Goal: Communication & Community: Answer question/provide support

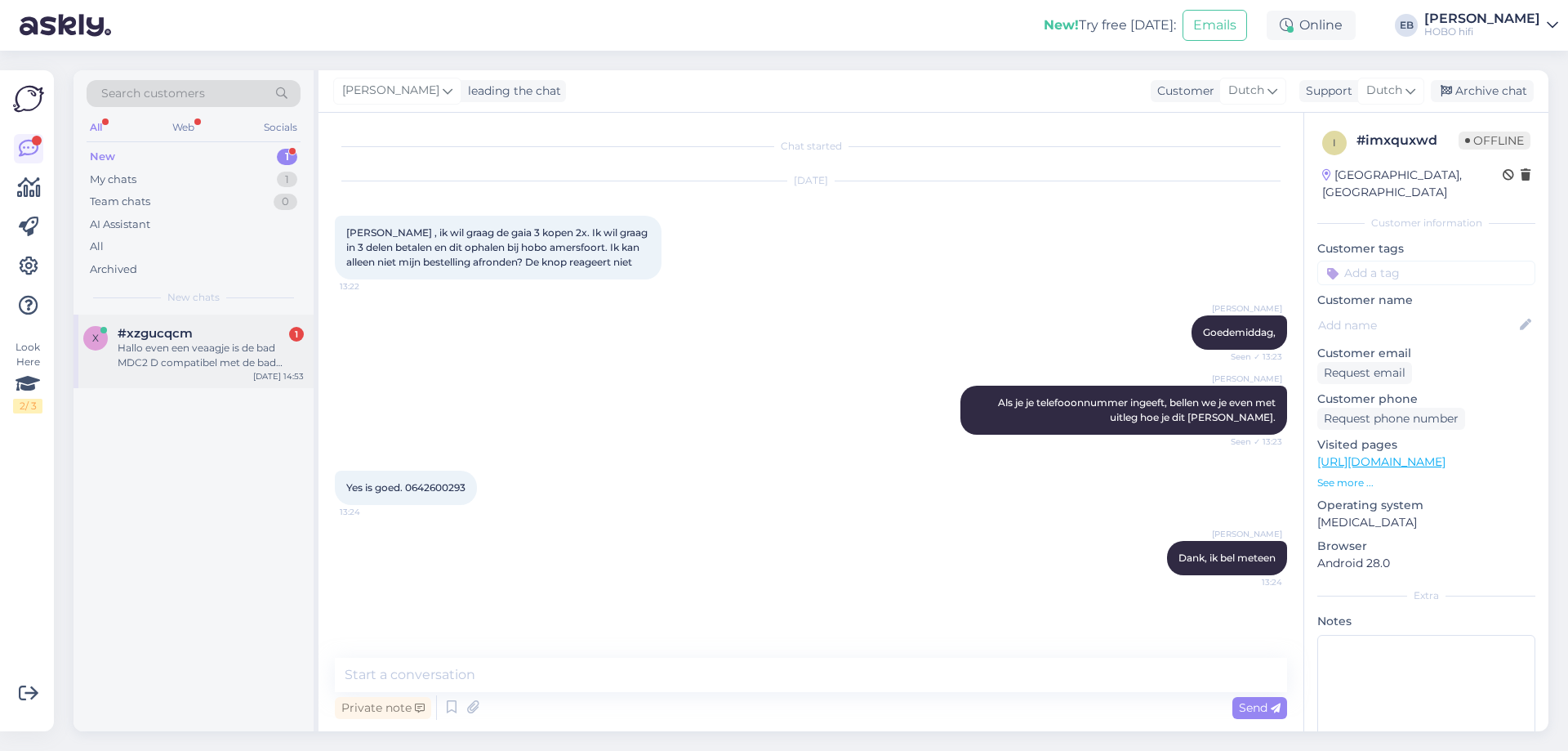
click at [245, 362] on div "Hallo even een veaagje is de bad MDC2 D compatibel met de bad c368?" at bounding box center [211, 355] width 186 height 29
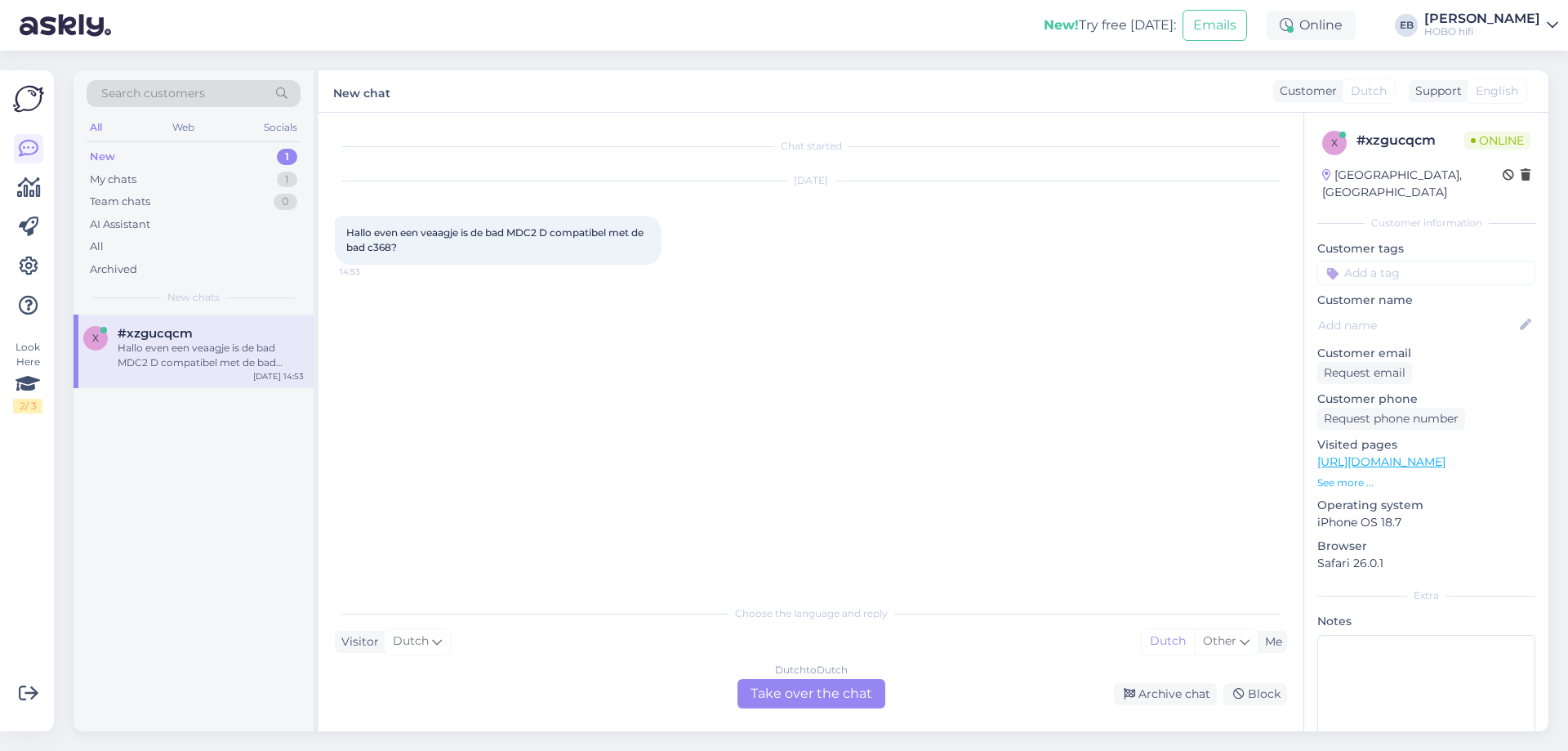
click at [794, 687] on div "Dutch to Dutch Take over the chat" at bounding box center [812, 693] width 148 height 29
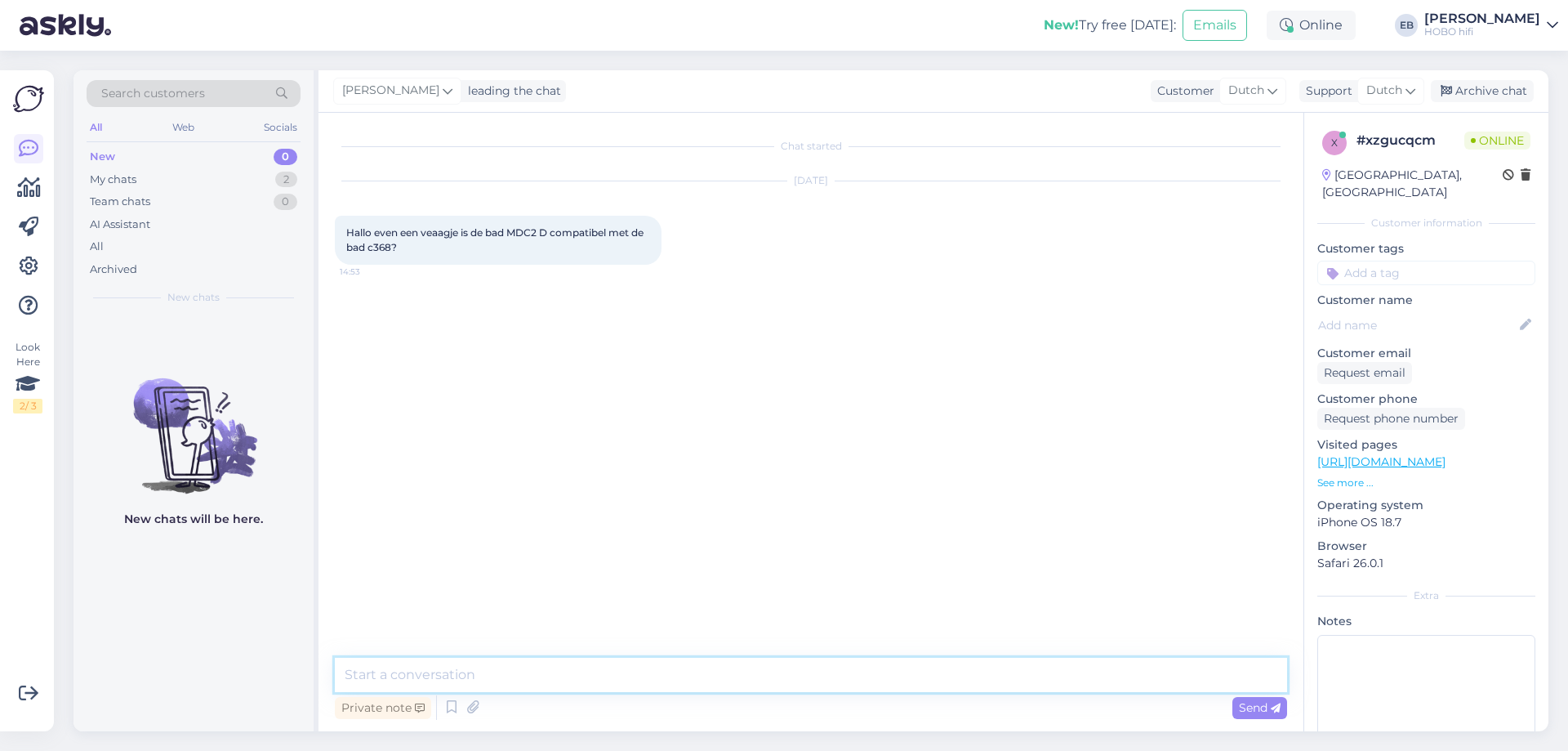
click at [719, 671] on textarea at bounding box center [811, 675] width 952 height 34
type textarea "[PERSON_NAME], dank voor je bericht."
type textarea "Deze is helaas niet compatible."
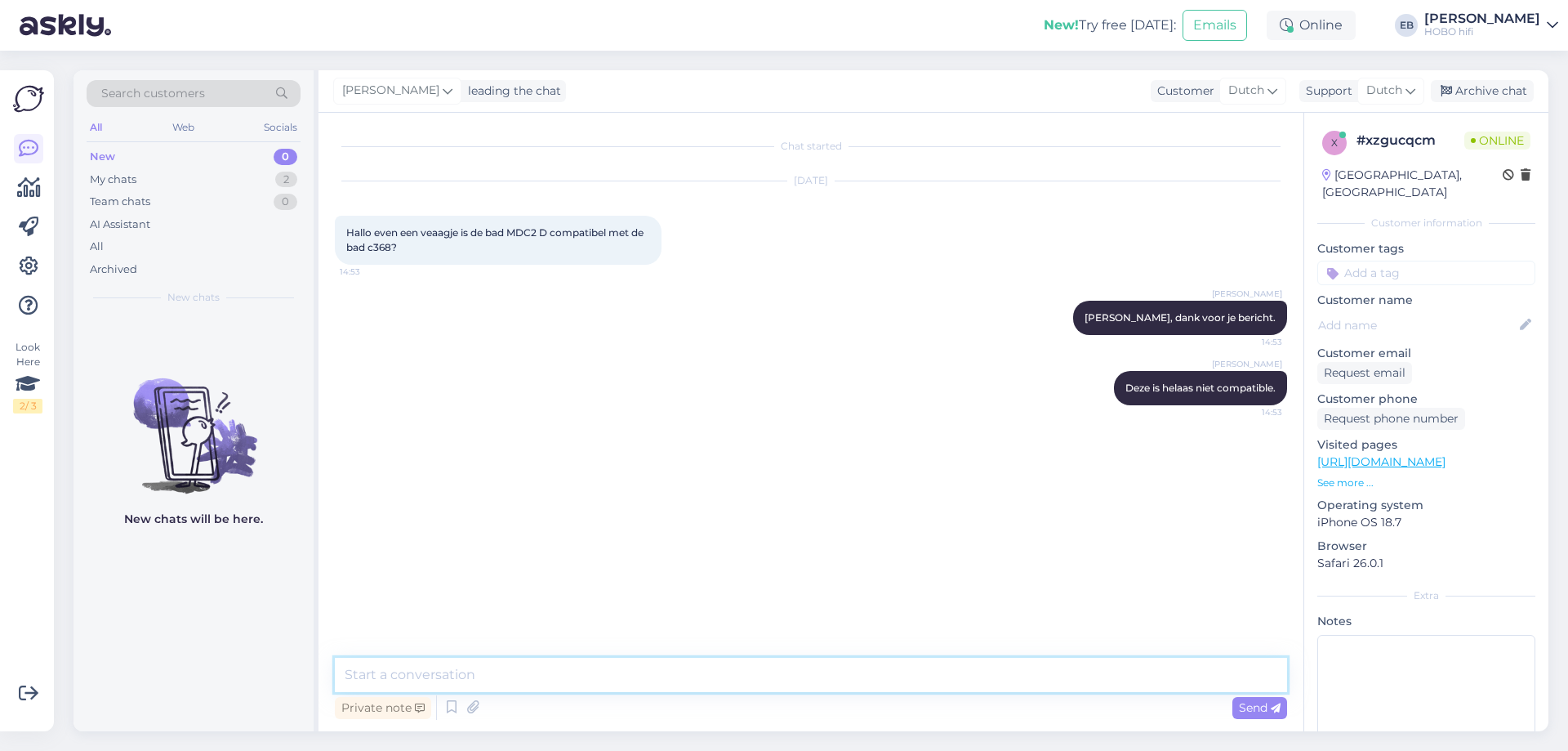
click at [435, 678] on textarea at bounding box center [811, 675] width 952 height 34
click at [431, 667] on textarea at bounding box center [811, 675] width 952 height 34
type textarea "Wellicht dat je het vorige model tweedehands vindt."
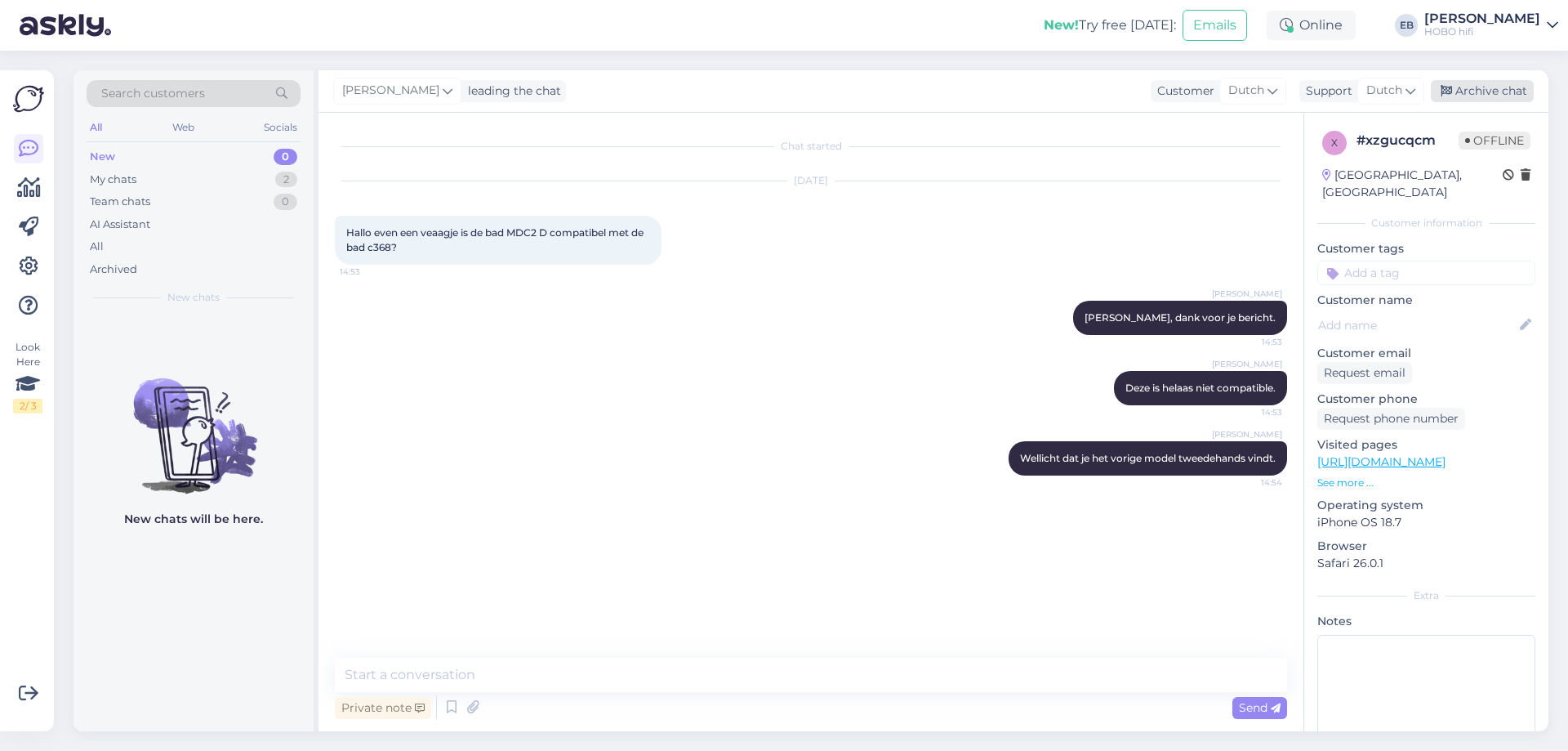
click at [1504, 92] on div "Archive chat" at bounding box center [1482, 90] width 103 height 22
click at [815, 703] on div "Reopen chat" at bounding box center [811, 697] width 85 height 22
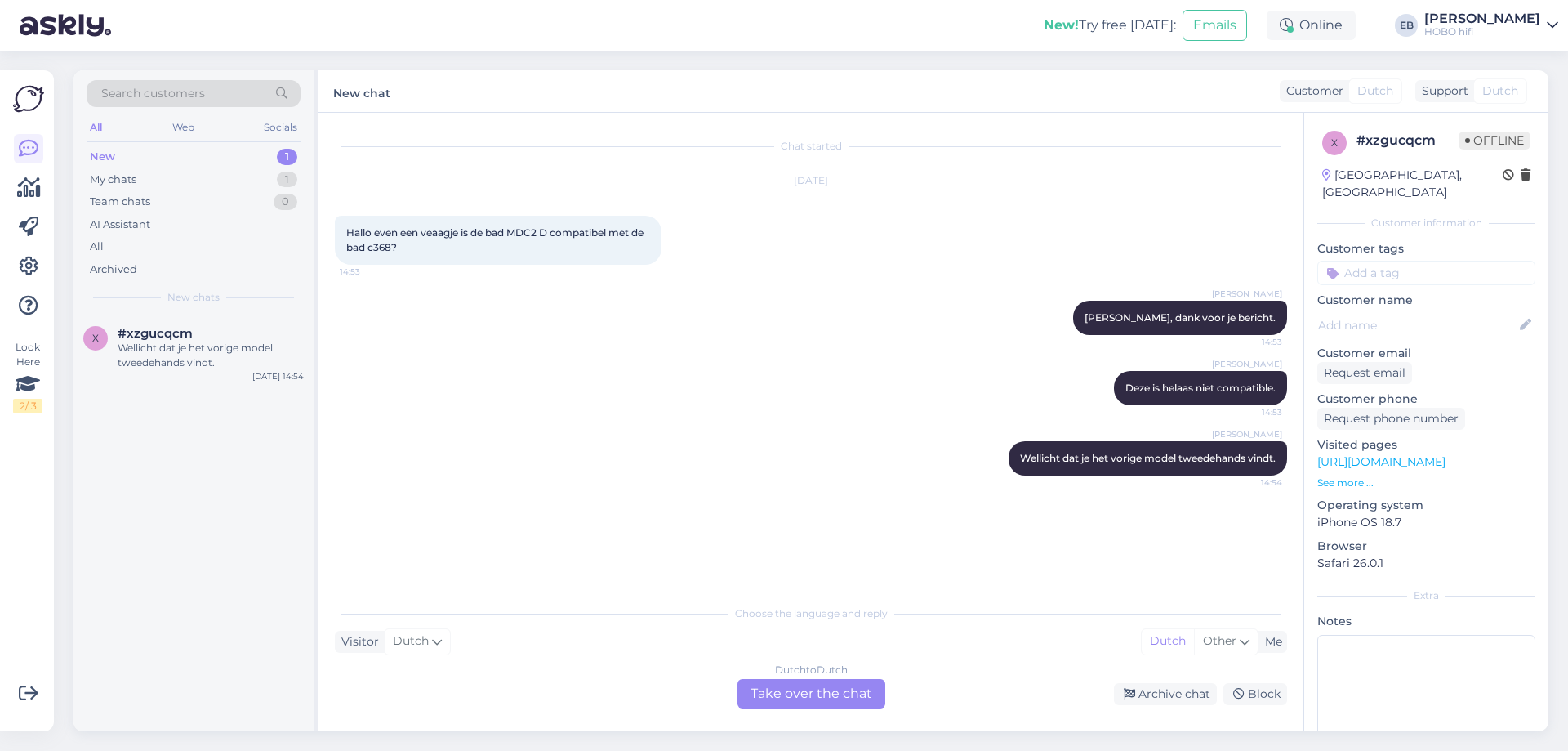
click at [823, 693] on div "Dutch to Dutch Take over the chat" at bounding box center [812, 693] width 148 height 29
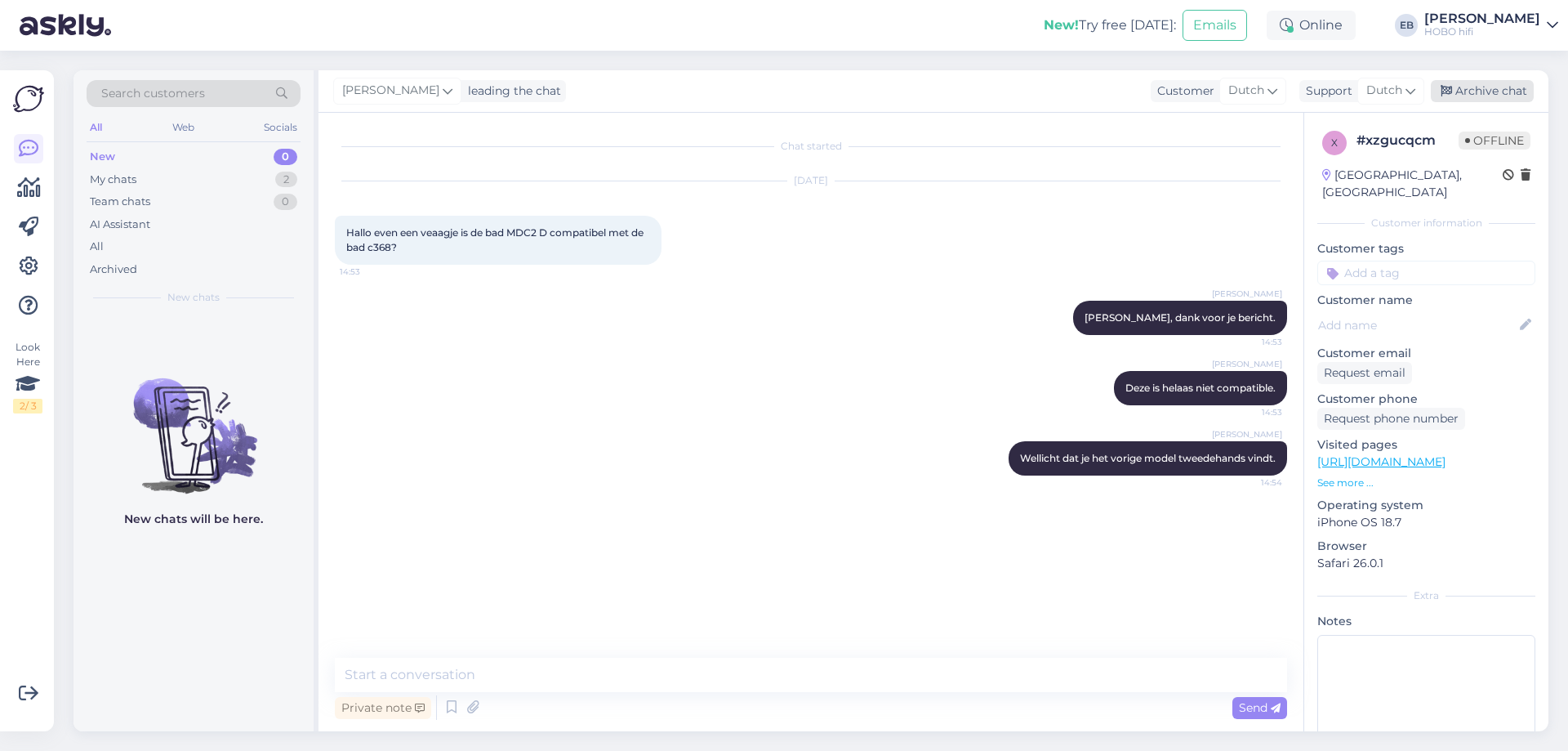
click at [1527, 88] on div "Archive chat" at bounding box center [1482, 90] width 103 height 22
